Goal: Check status: Check status

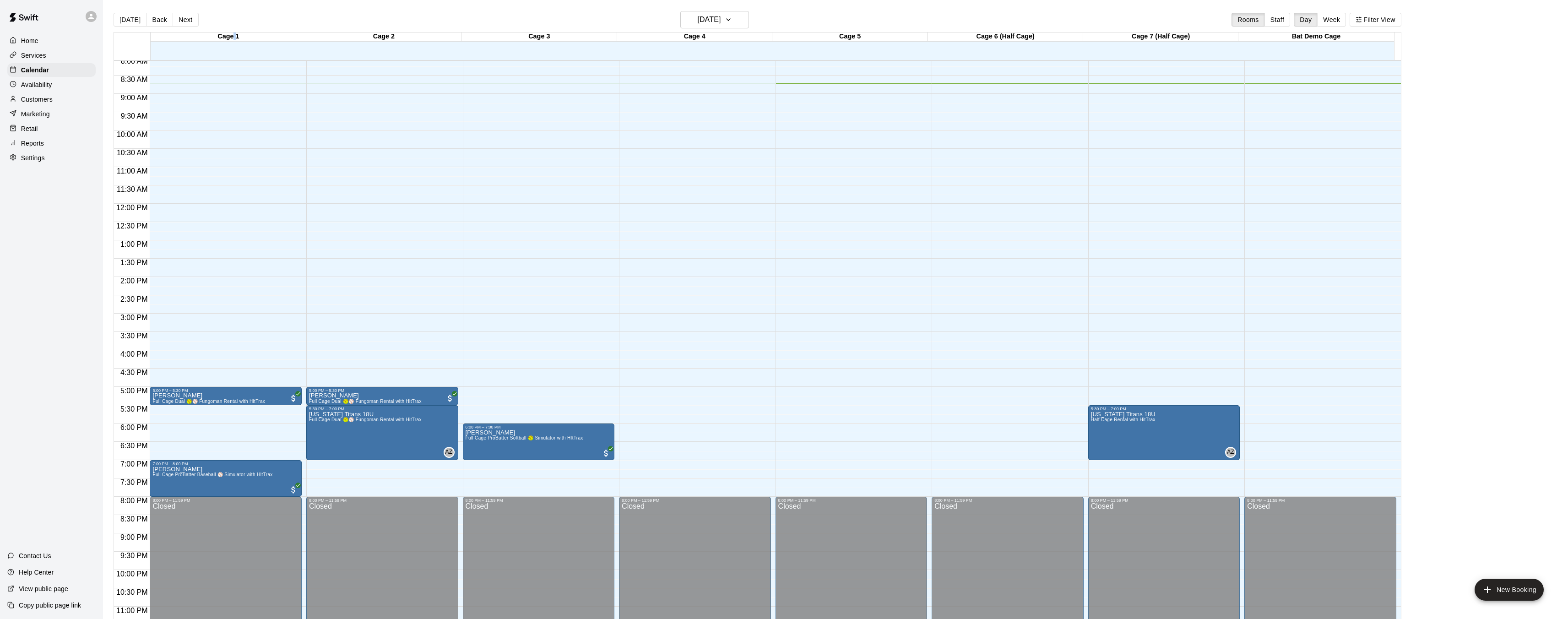
scroll to position [297, 0]
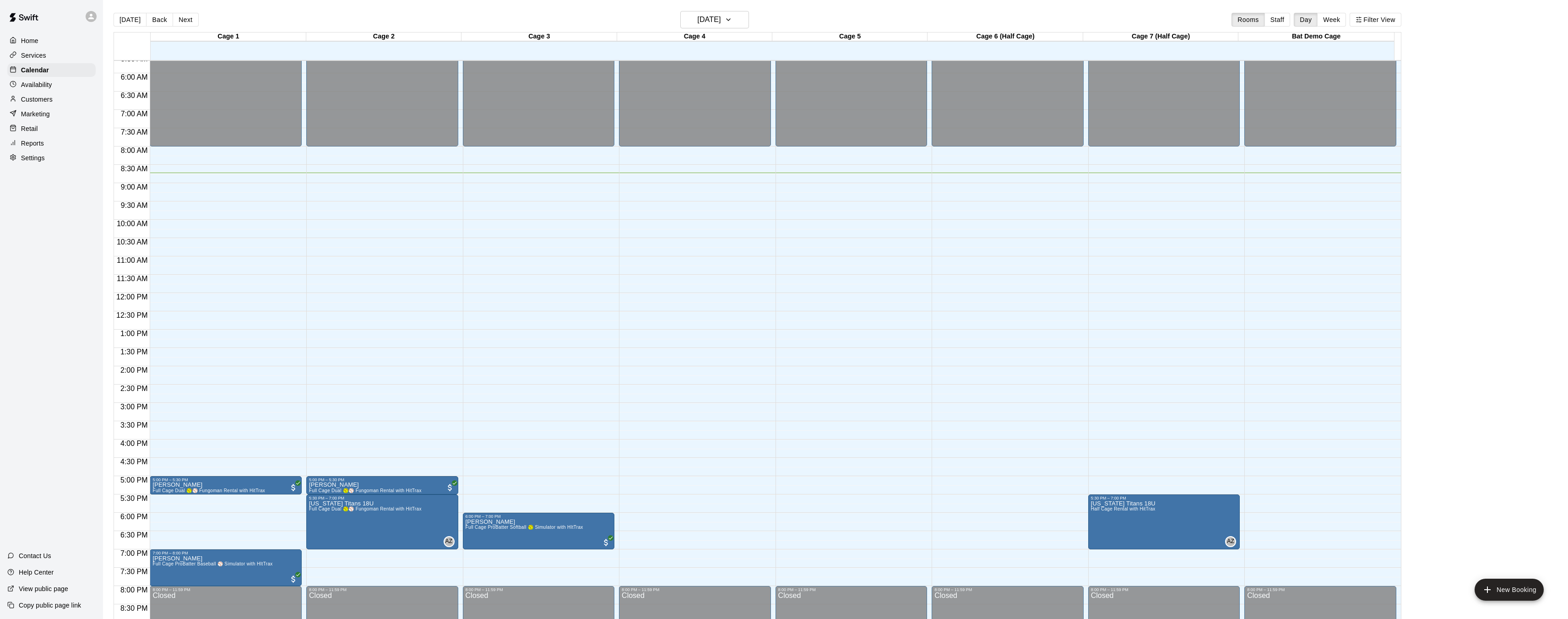
scroll to position [223, 0]
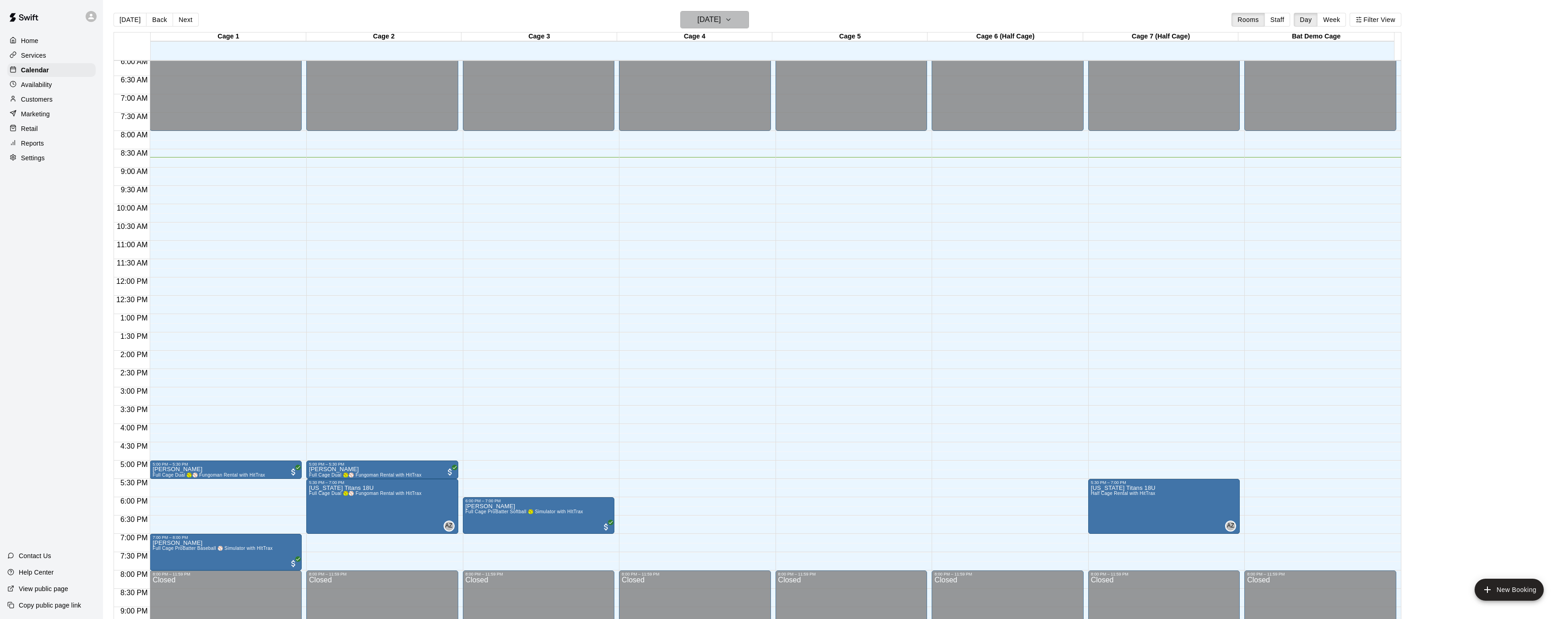
click at [732, 20] on icon "button" at bounding box center [728, 20] width 7 height 11
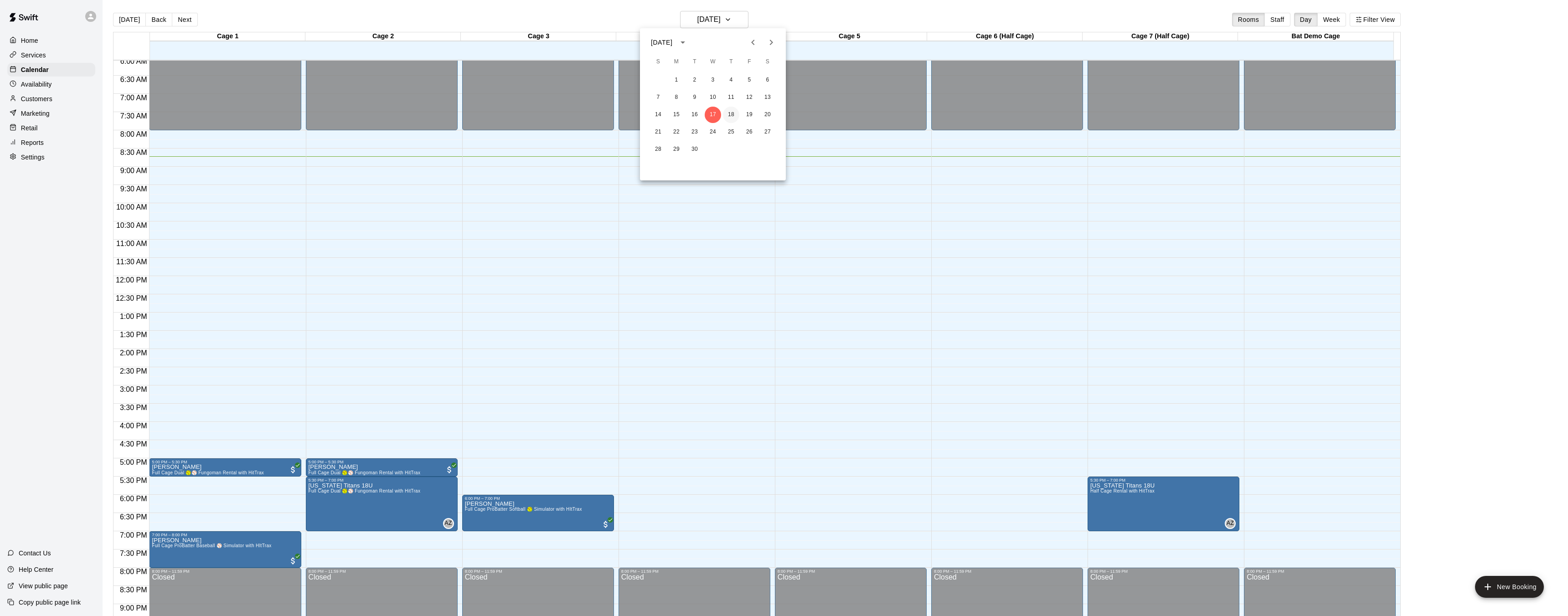
click at [730, 117] on button "18" at bounding box center [731, 115] width 16 height 16
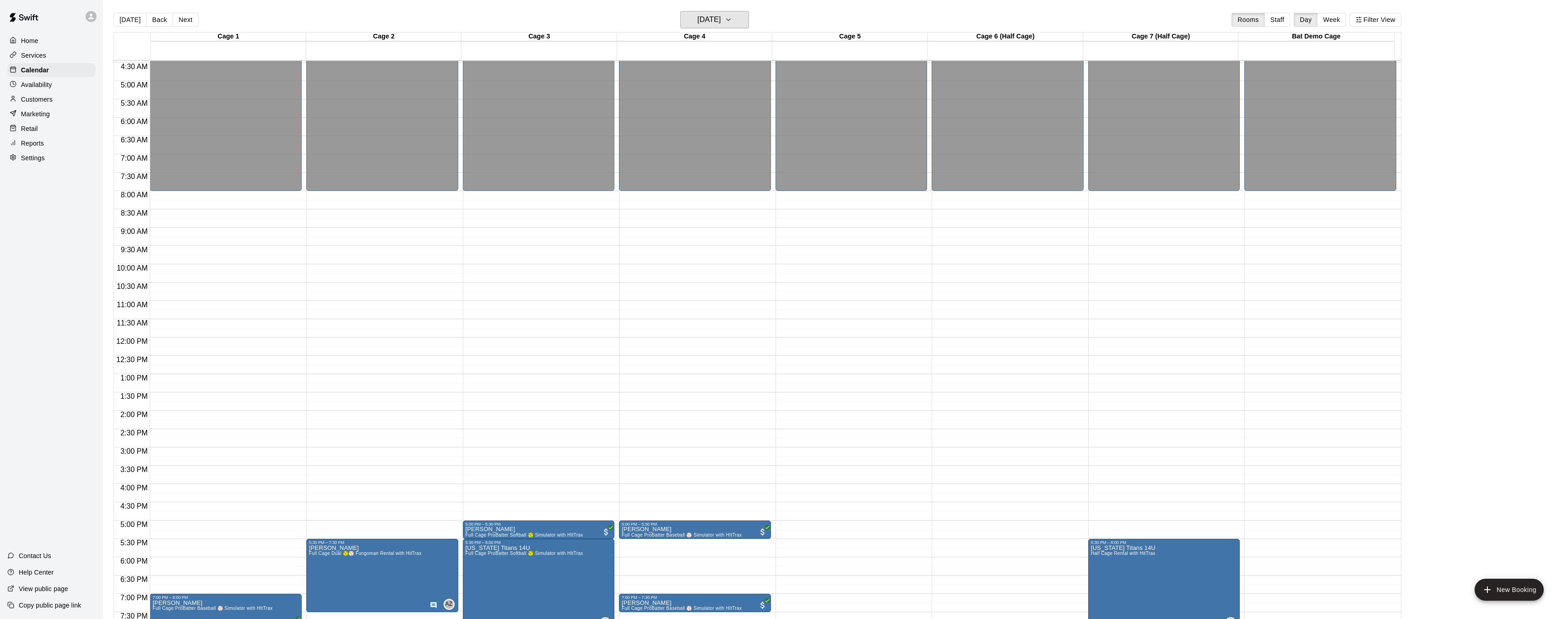
scroll to position [292, 0]
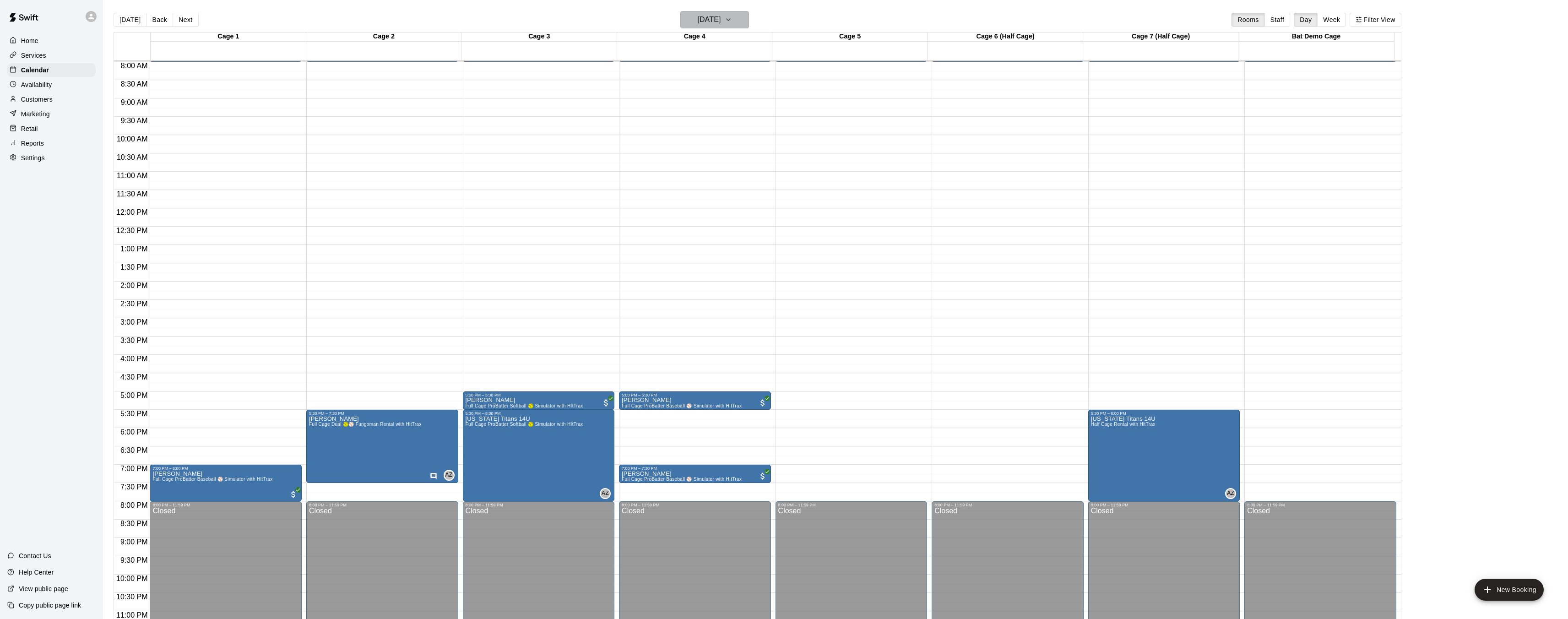
click at [742, 20] on button "Thursday Sep 18" at bounding box center [715, 19] width 68 height 17
click at [754, 115] on button "19" at bounding box center [752, 115] width 16 height 16
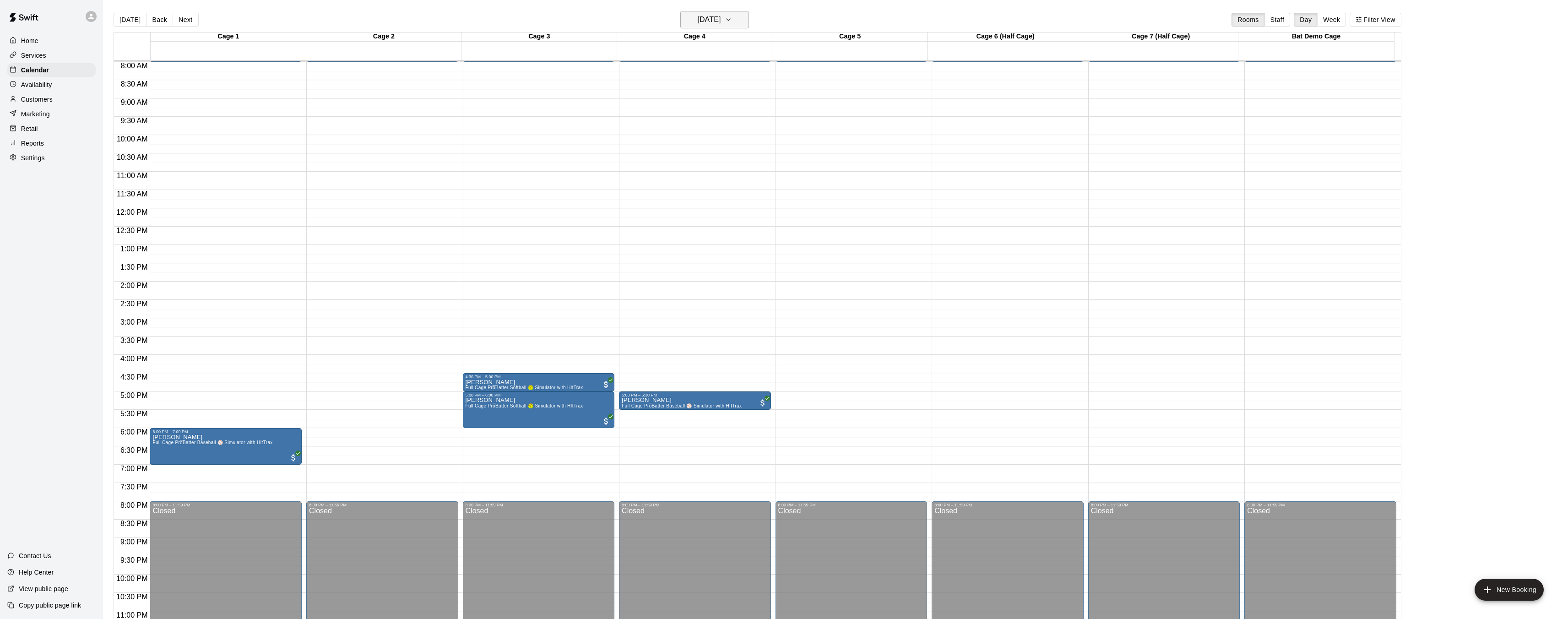
click at [734, 15] on button "Friday Sep 19" at bounding box center [715, 19] width 68 height 17
click at [769, 111] on button "20" at bounding box center [771, 115] width 16 height 16
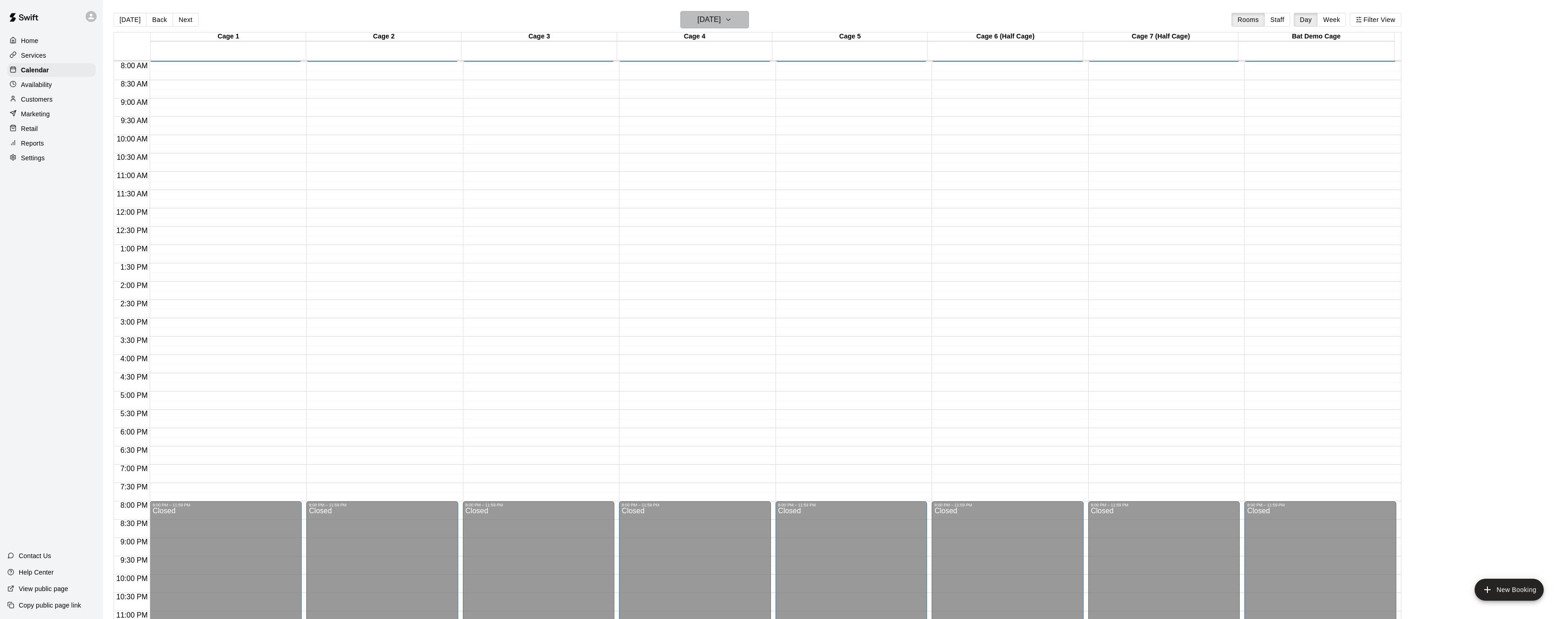
click at [749, 23] on button "Saturday Sep 20" at bounding box center [715, 19] width 68 height 17
click at [658, 132] on button "21" at bounding box center [661, 132] width 16 height 16
click at [730, 19] on icon "button" at bounding box center [728, 20] width 4 height 2
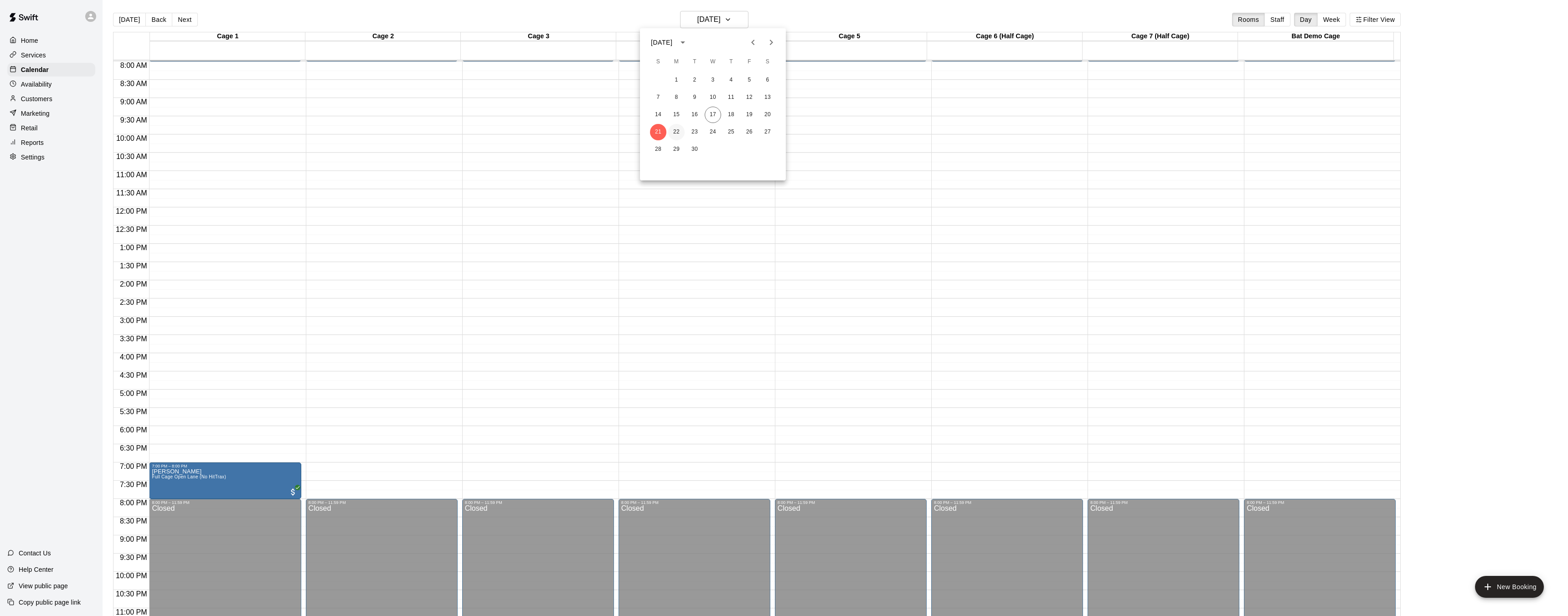
click at [680, 133] on button "22" at bounding box center [676, 132] width 16 height 16
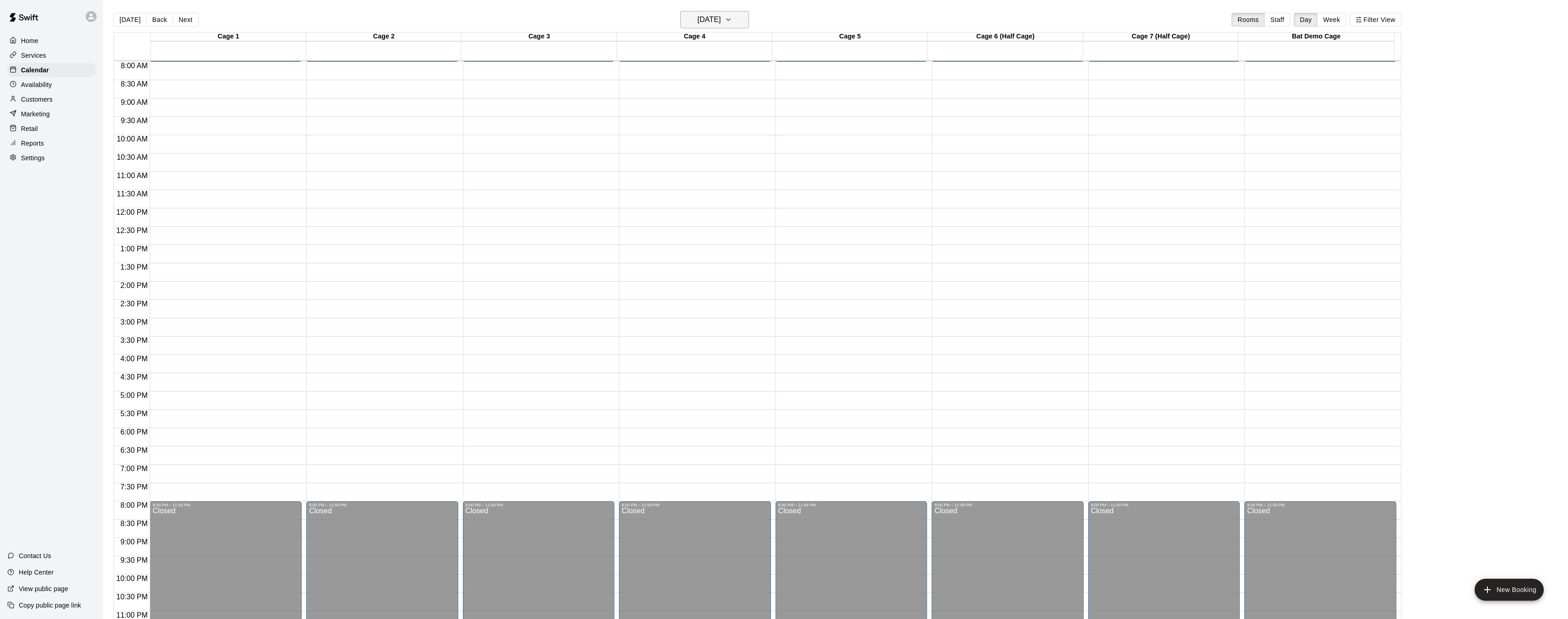
click at [732, 23] on icon "button" at bounding box center [728, 20] width 7 height 11
click at [697, 132] on button "23" at bounding box center [697, 132] width 16 height 16
click at [732, 23] on icon "button" at bounding box center [728, 20] width 7 height 11
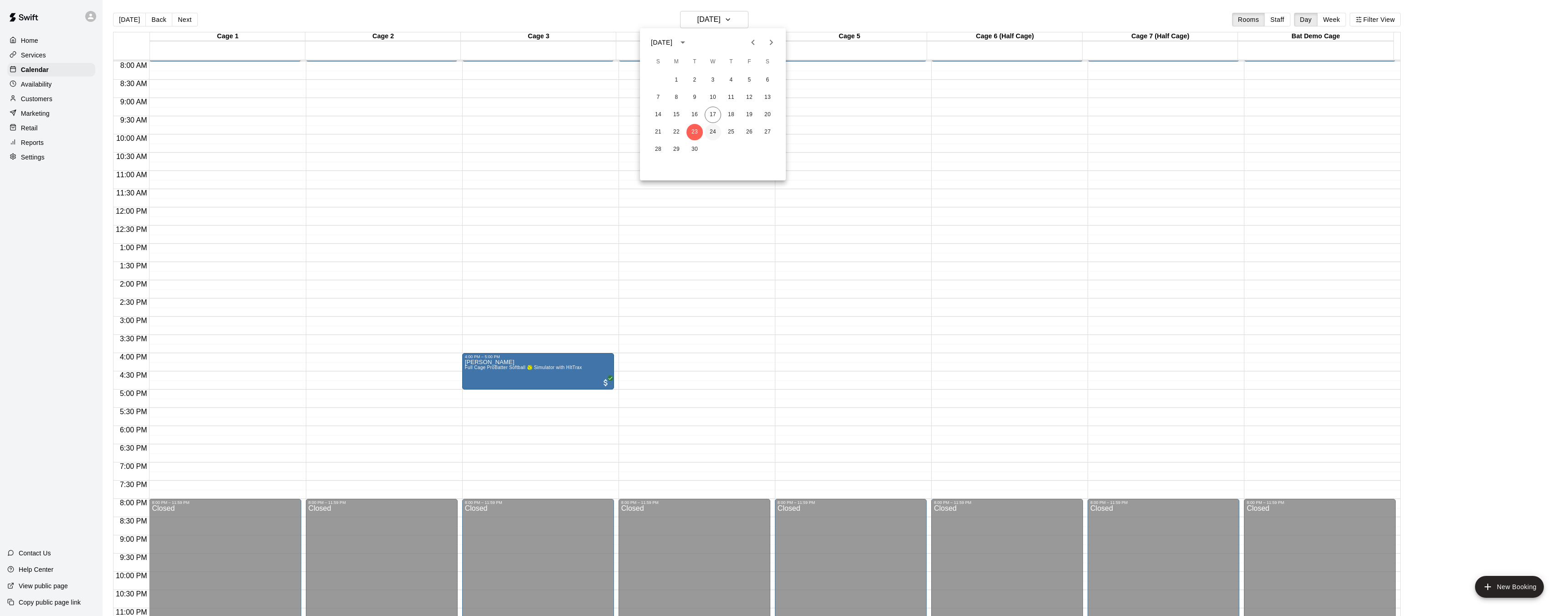
click at [715, 132] on button "24" at bounding box center [713, 132] width 16 height 16
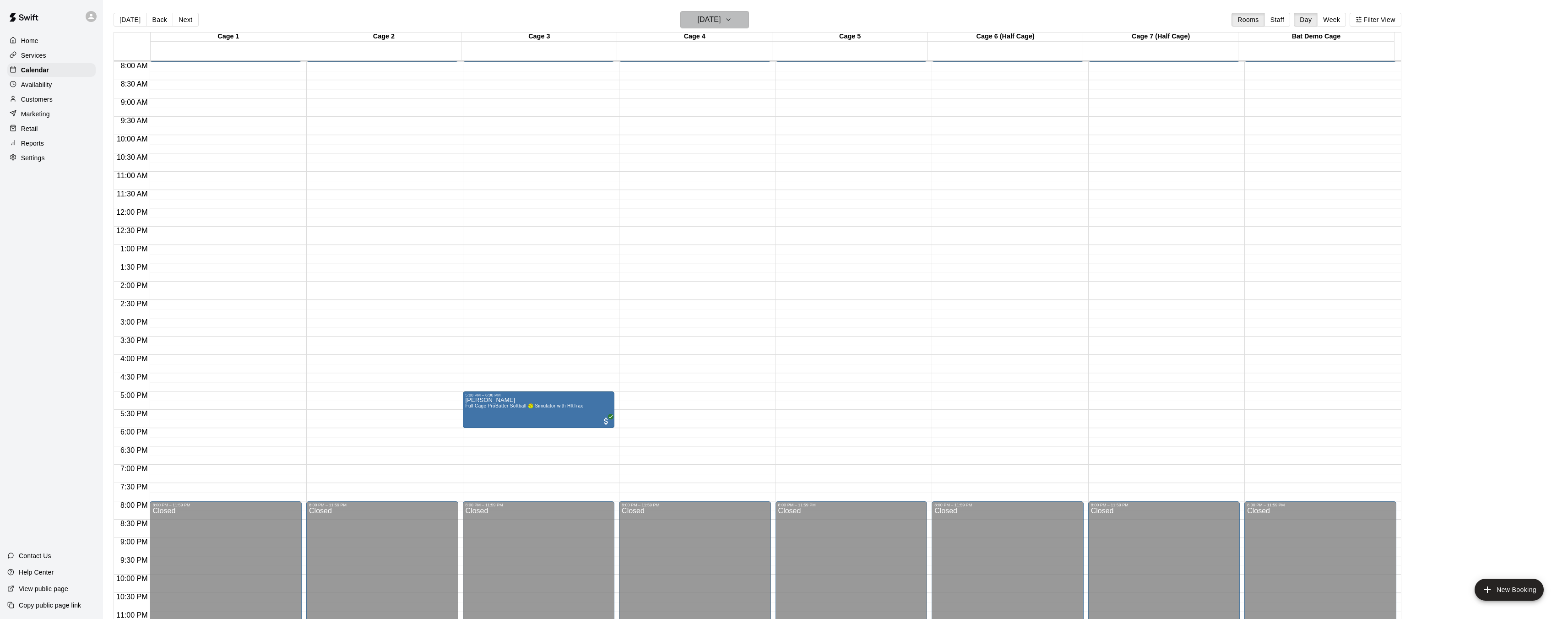
click at [749, 21] on button "Wednesday Sep 24" at bounding box center [715, 19] width 68 height 17
click at [733, 132] on button "25" at bounding box center [734, 132] width 16 height 16
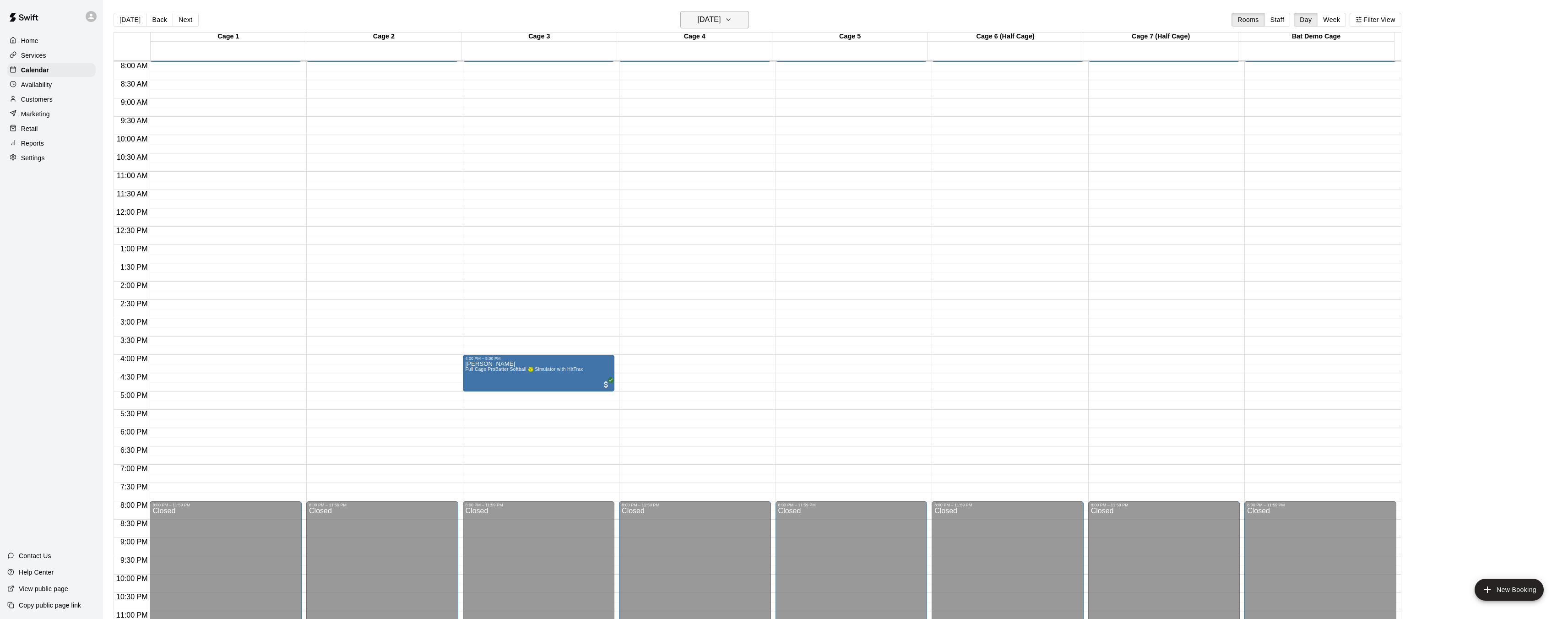
click at [732, 17] on icon "button" at bounding box center [728, 20] width 7 height 11
click at [728, 114] on button "18" at bounding box center [734, 115] width 16 height 16
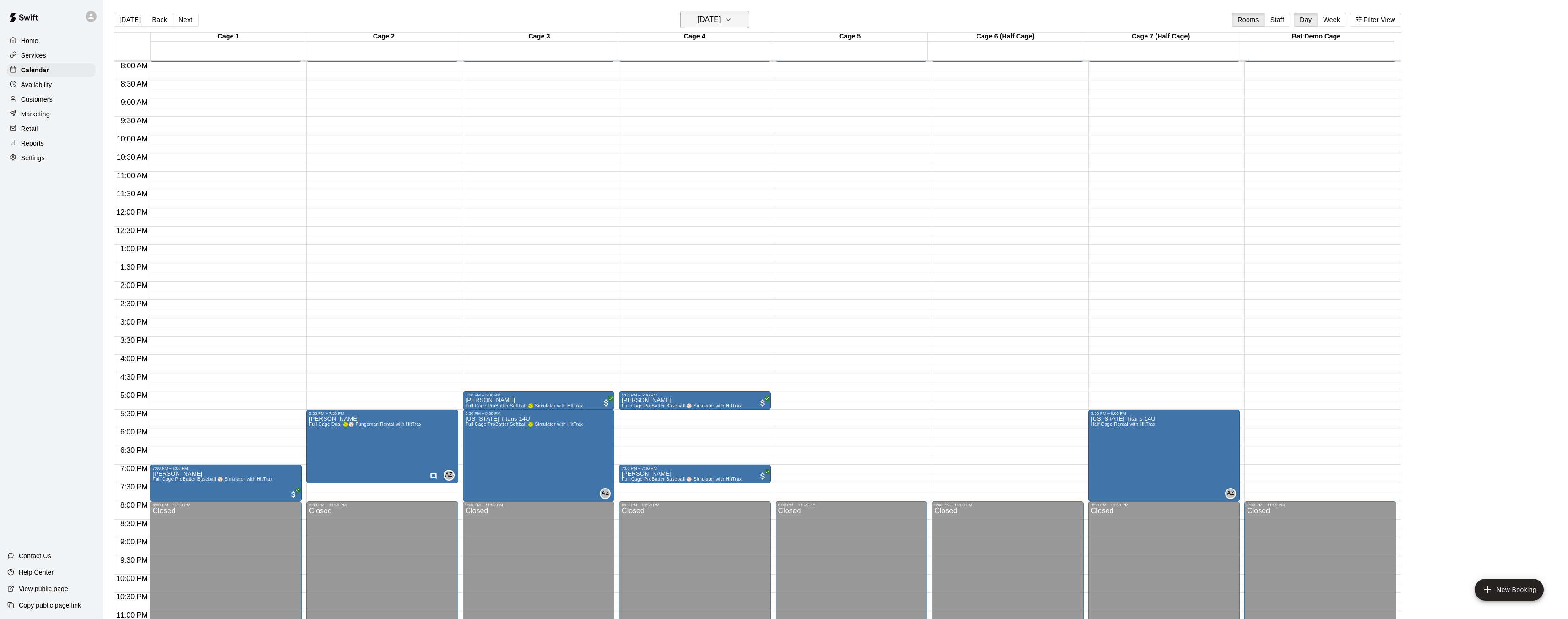
click at [750, 29] on div "Today Back Next Thursday Sep 18 Rooms Staff Day Week Filter View" at bounding box center [757, 21] width 1288 height 21
click at [749, 25] on button "Thursday Sep 18" at bounding box center [715, 19] width 68 height 17
click at [718, 113] on button "17" at bounding box center [716, 115] width 16 height 16
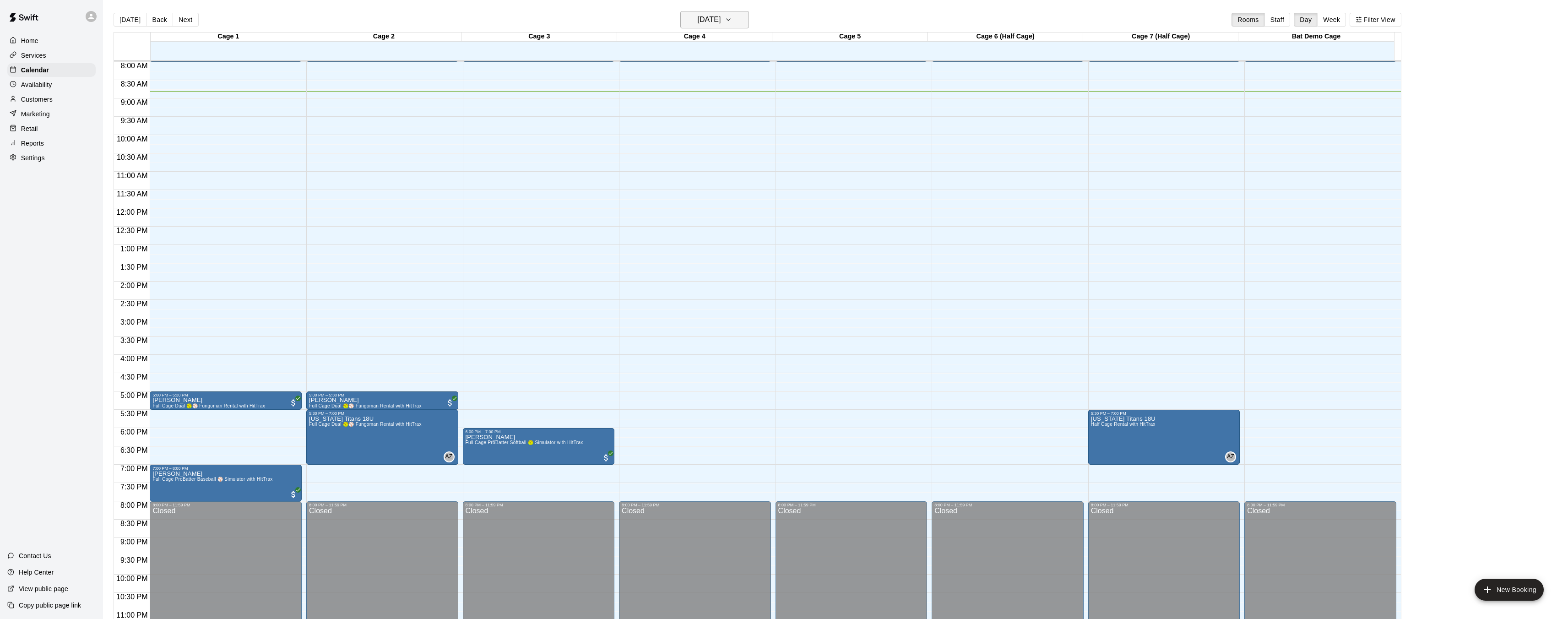
click at [732, 23] on icon "button" at bounding box center [728, 20] width 7 height 11
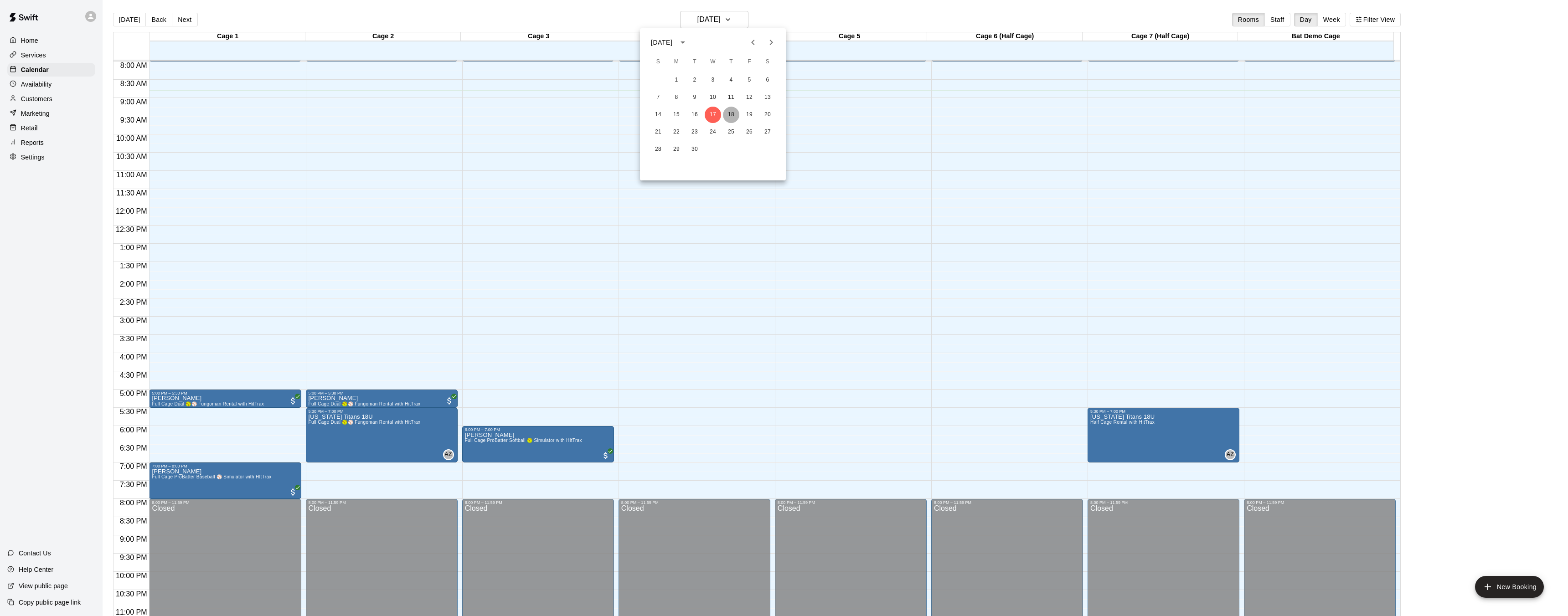
click at [727, 114] on button "18" at bounding box center [731, 115] width 16 height 16
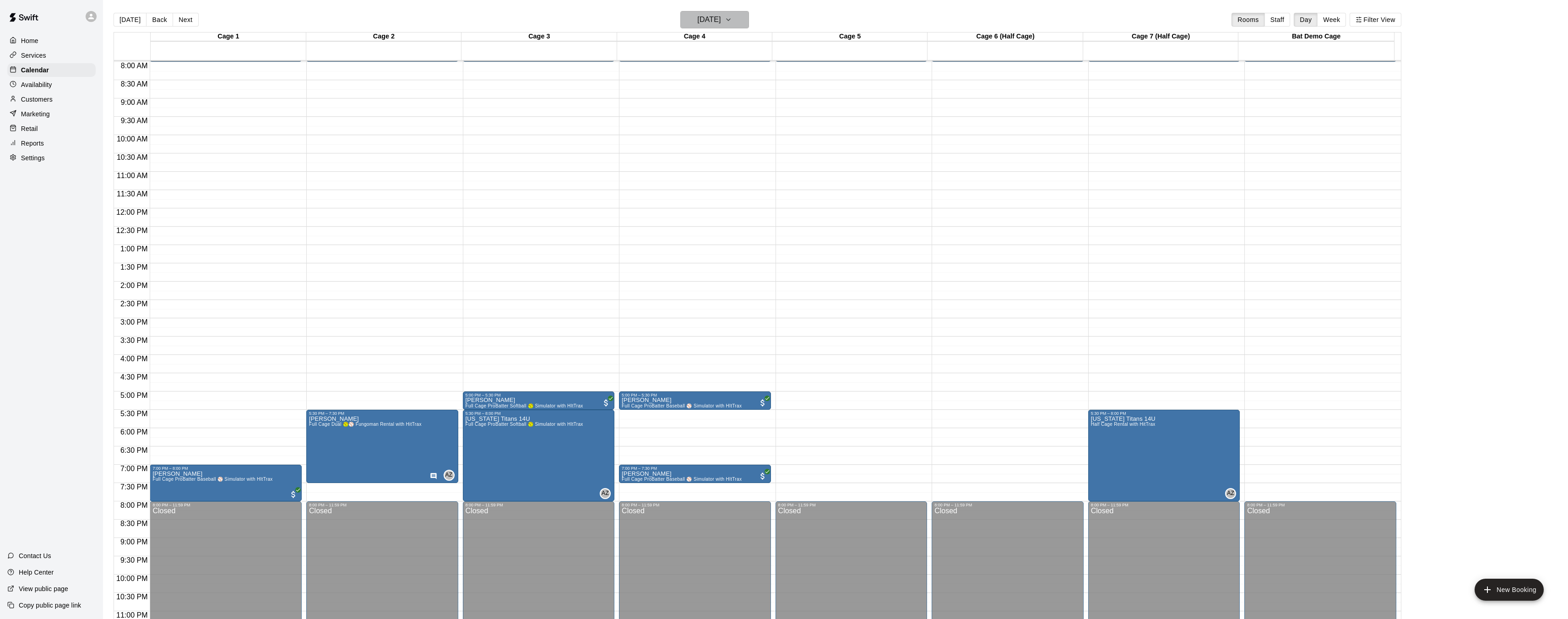
click at [749, 22] on button "Thursday Sep 18" at bounding box center [715, 19] width 68 height 17
click at [718, 115] on button "17" at bounding box center [716, 115] width 16 height 16
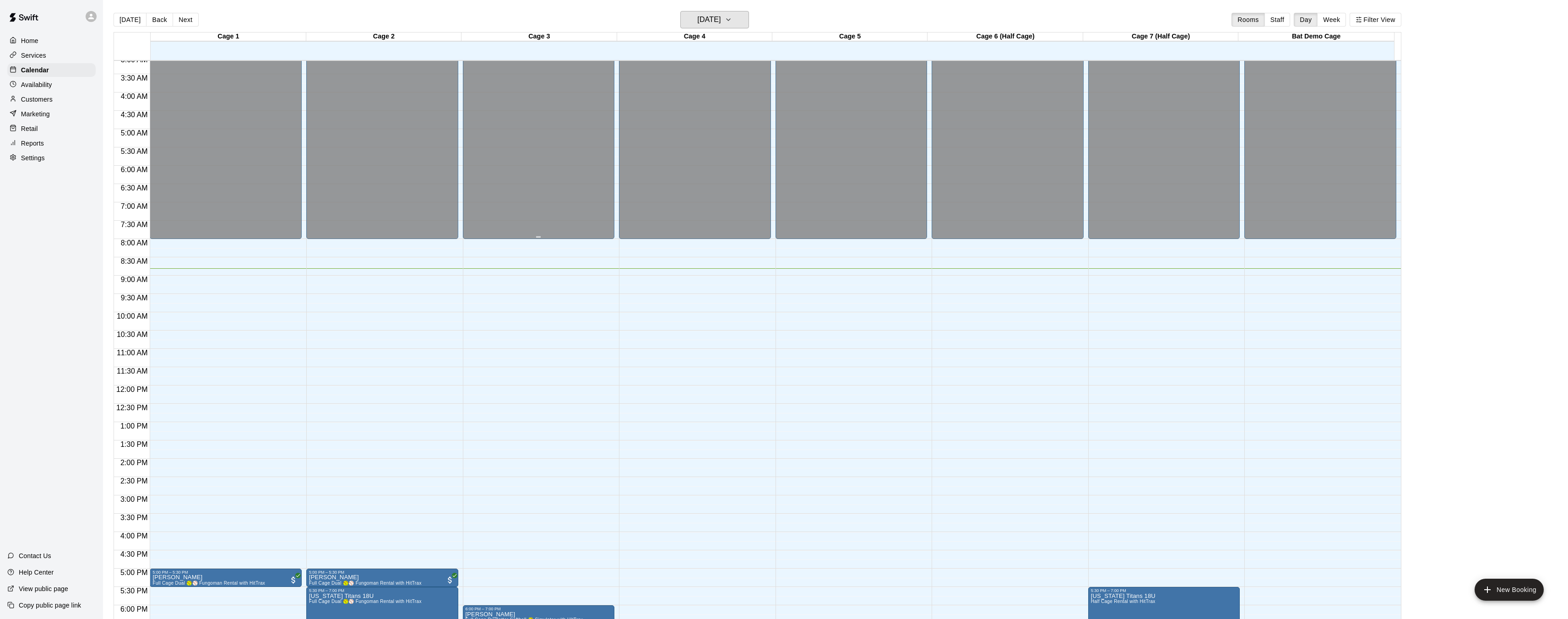
scroll to position [167, 0]
